Goal: Use online tool/utility: Utilize a website feature to perform a specific function

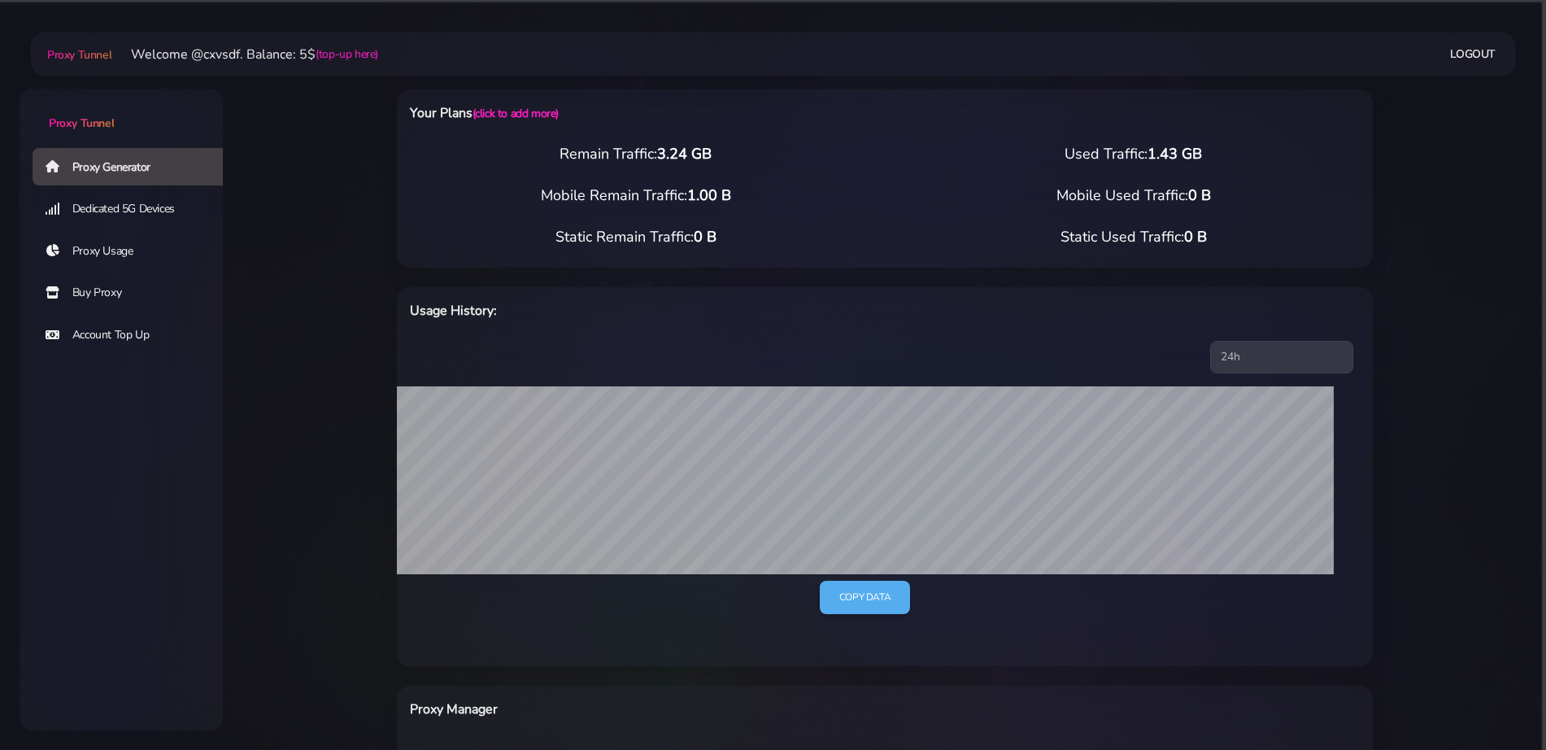
select select "DE"
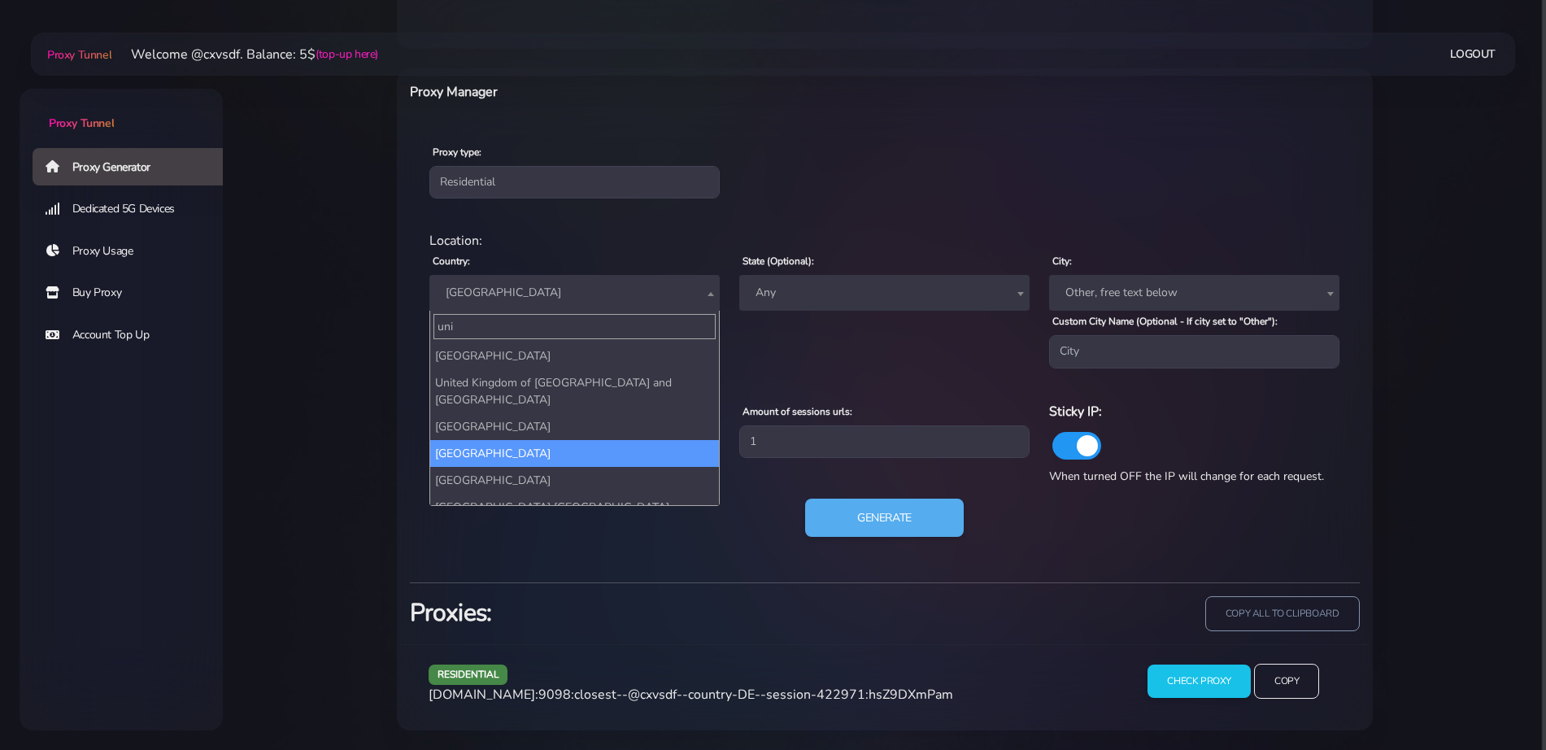
type input "uni"
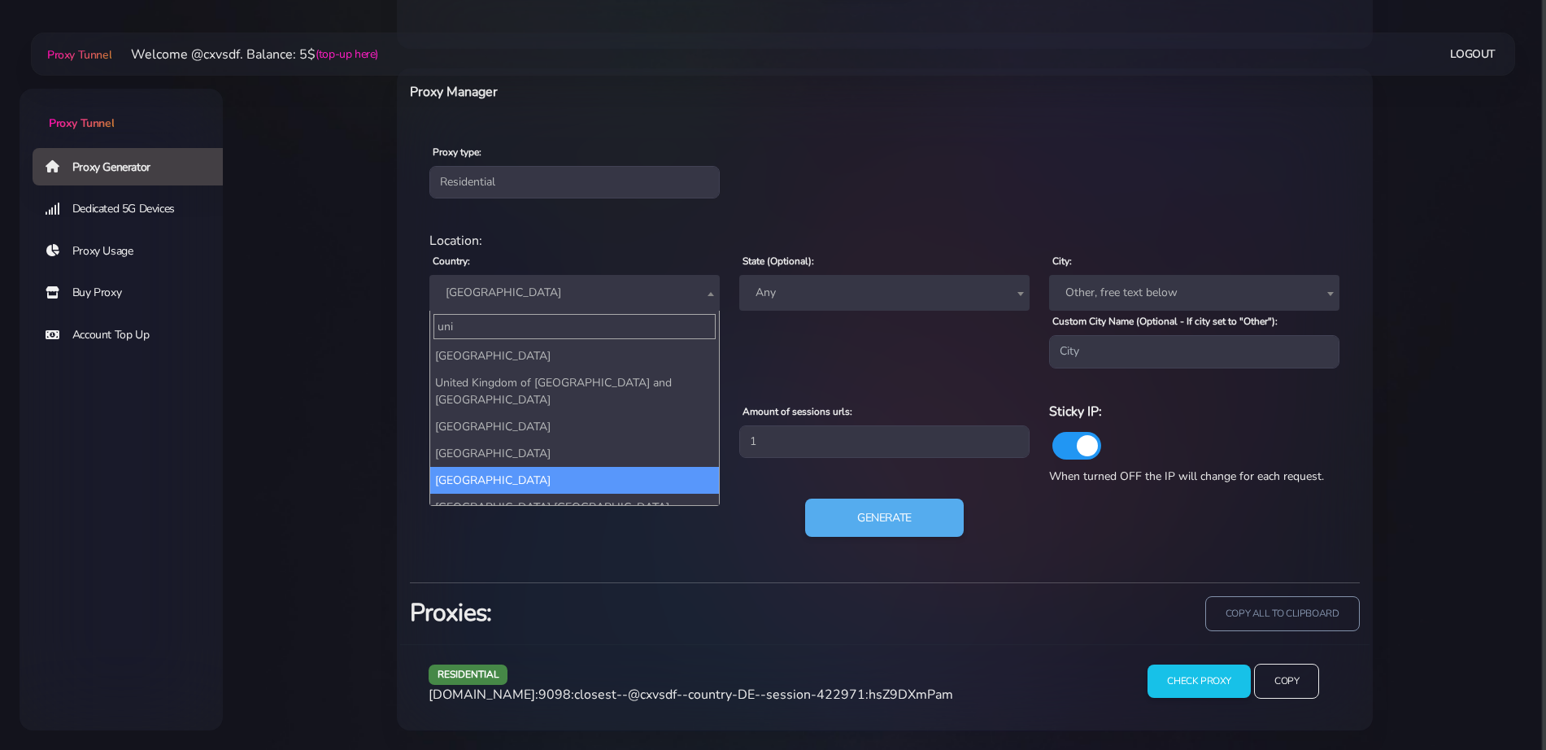
select select "UK"
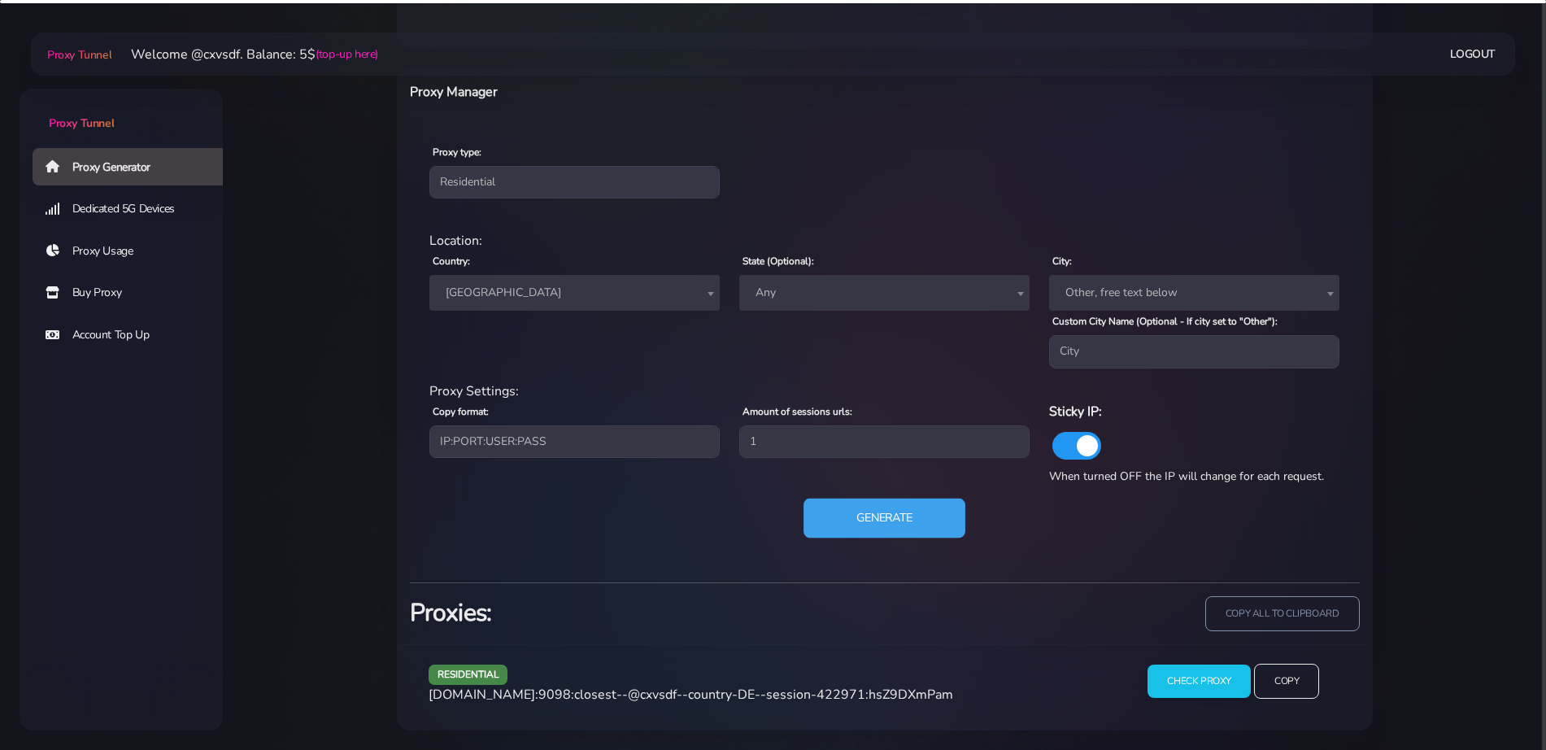
click at [914, 521] on button "Generate" at bounding box center [885, 518] width 162 height 40
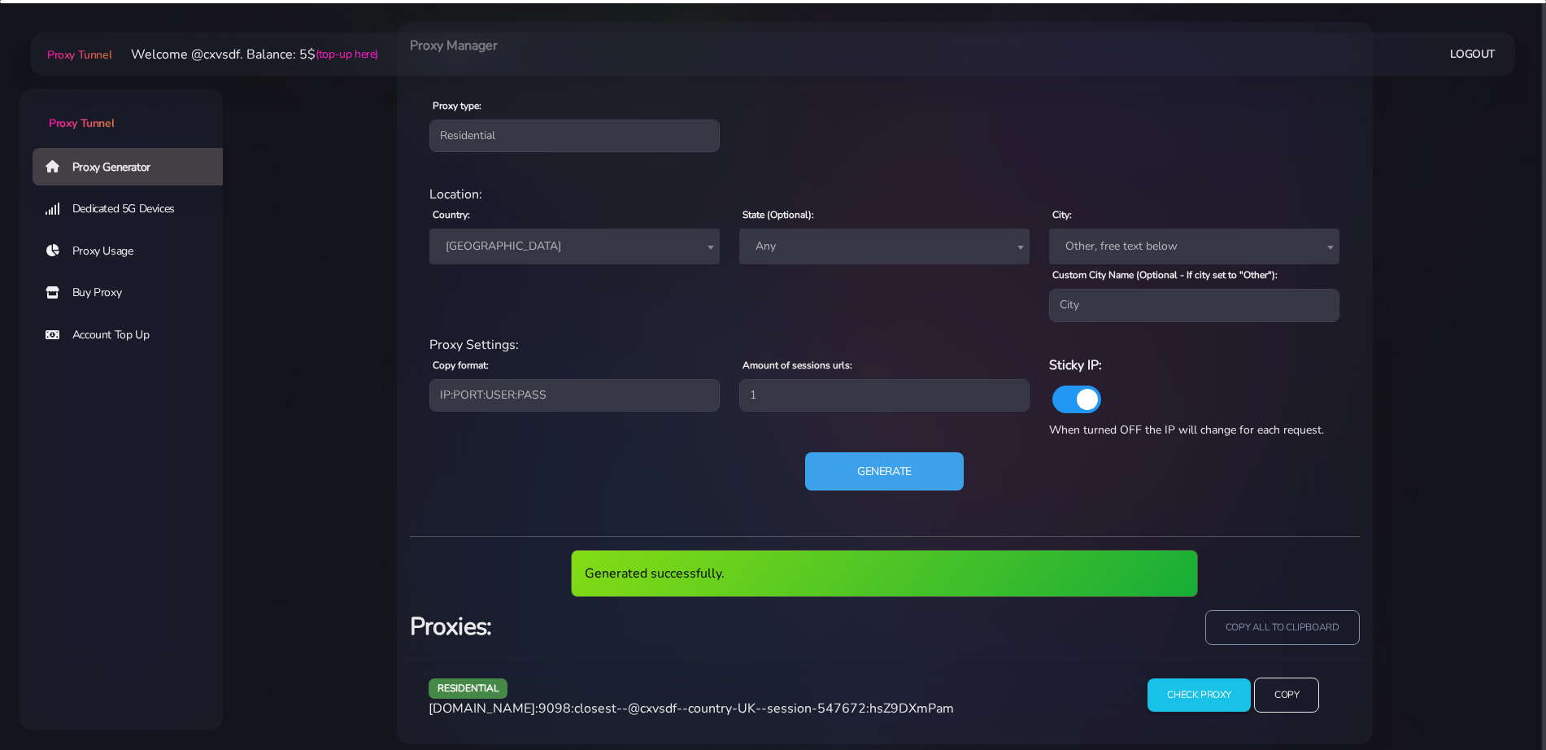
scroll to position [678, 0]
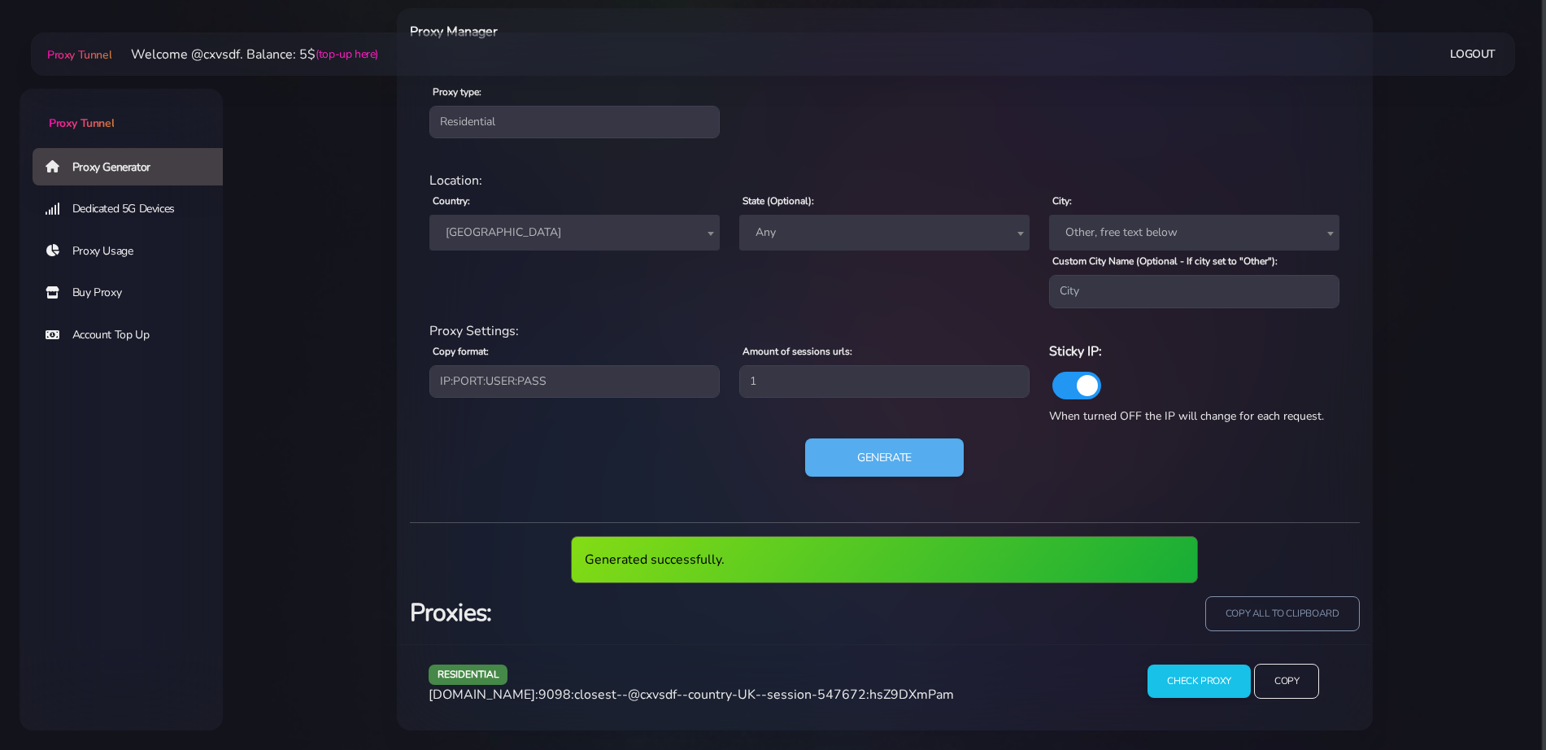
click at [771, 700] on span "[DOMAIN_NAME]:9098:closest--@cxvsdf--country-UK--session-547672:hsZ9DXmPam" at bounding box center [691, 695] width 525 height 18
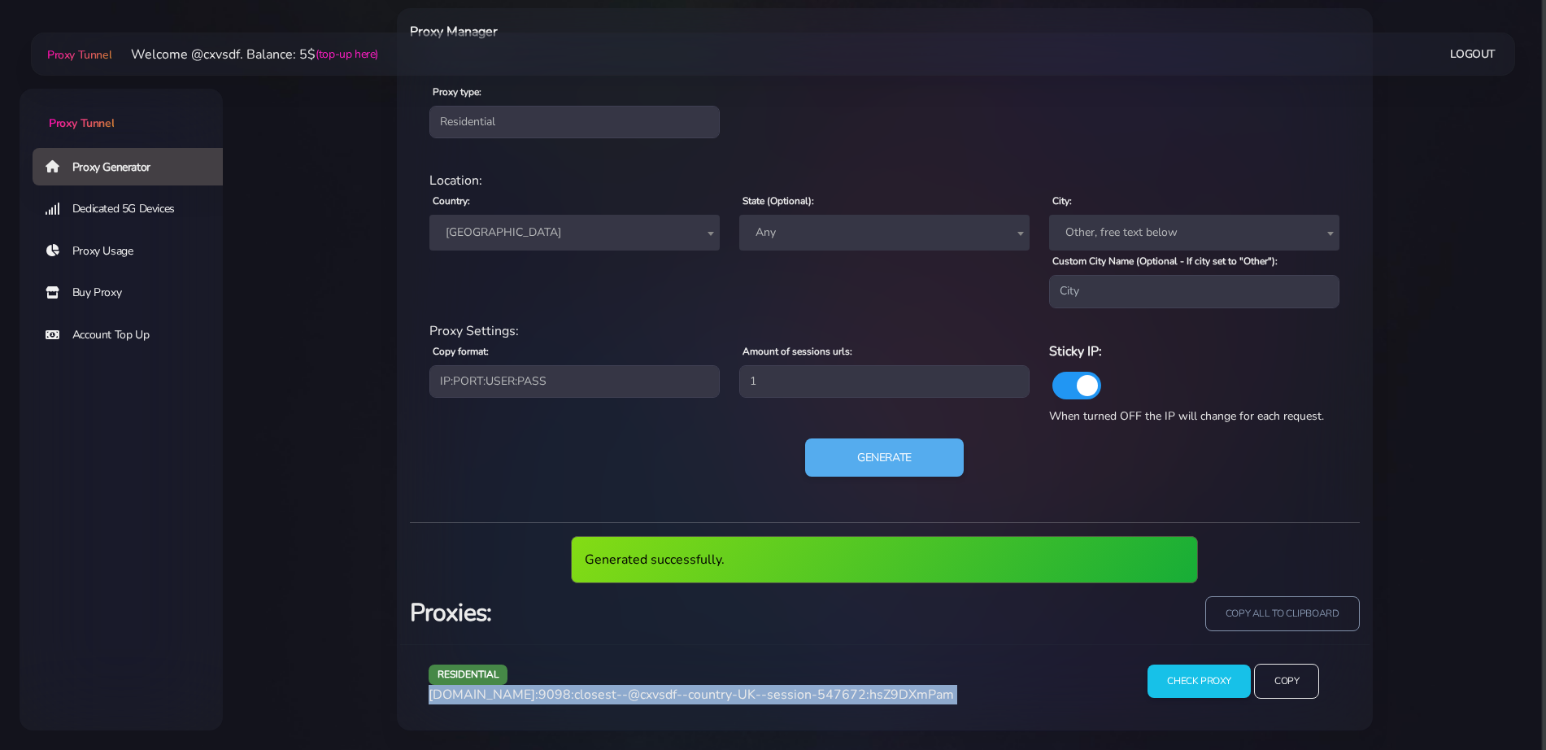
click at [771, 700] on span "[DOMAIN_NAME]:9098:closest--@cxvsdf--country-UK--session-547672:hsZ9DXmPam" at bounding box center [691, 695] width 525 height 18
copy div "[DOMAIN_NAME]:9098:closest--@cxvsdf--country-UK--session-547672:hsZ9DXmPam"
